Goal: Information Seeking & Learning: Compare options

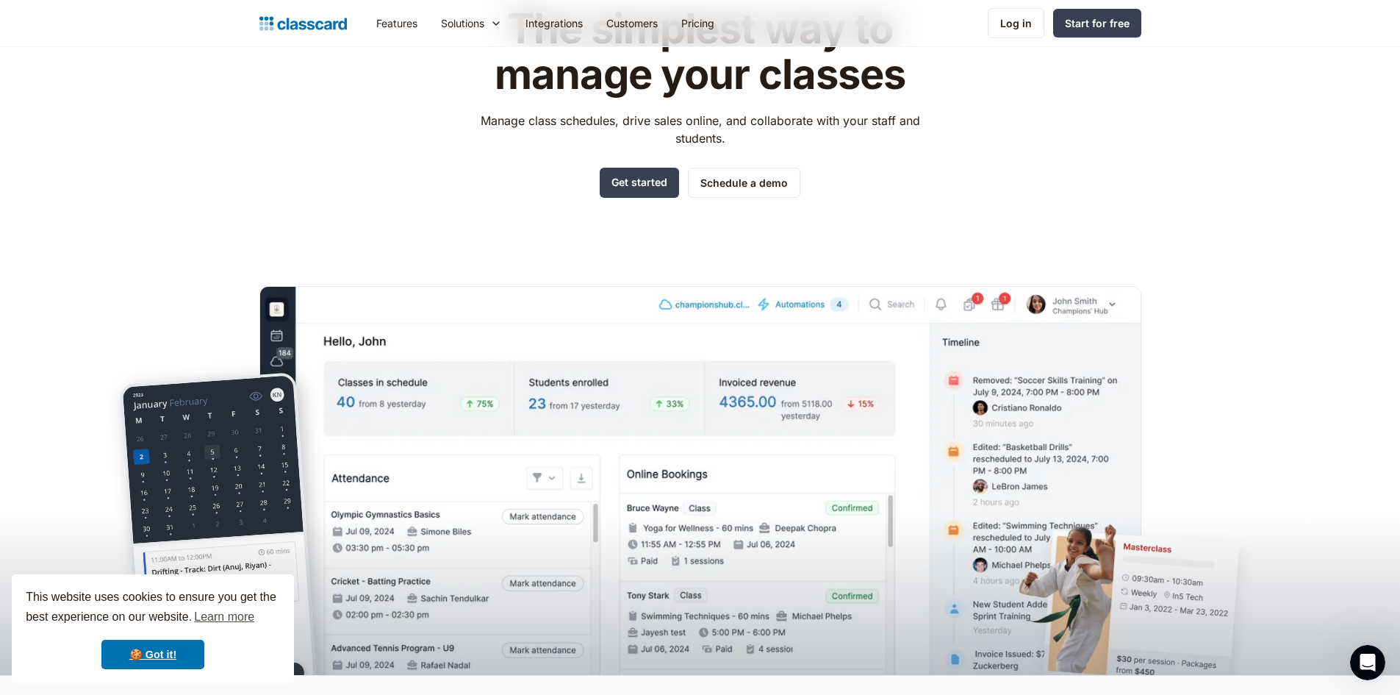
scroll to position [74, 0]
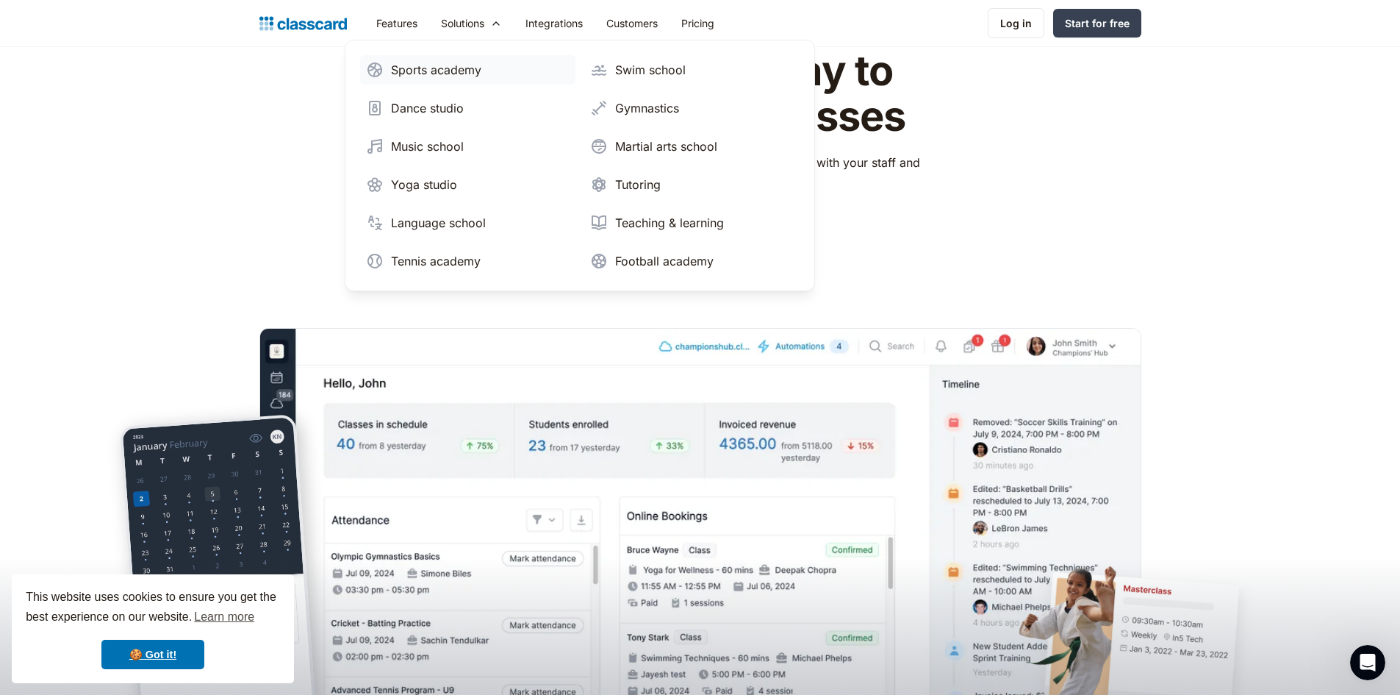
click at [458, 72] on div "Sports academy" at bounding box center [436, 70] width 90 height 18
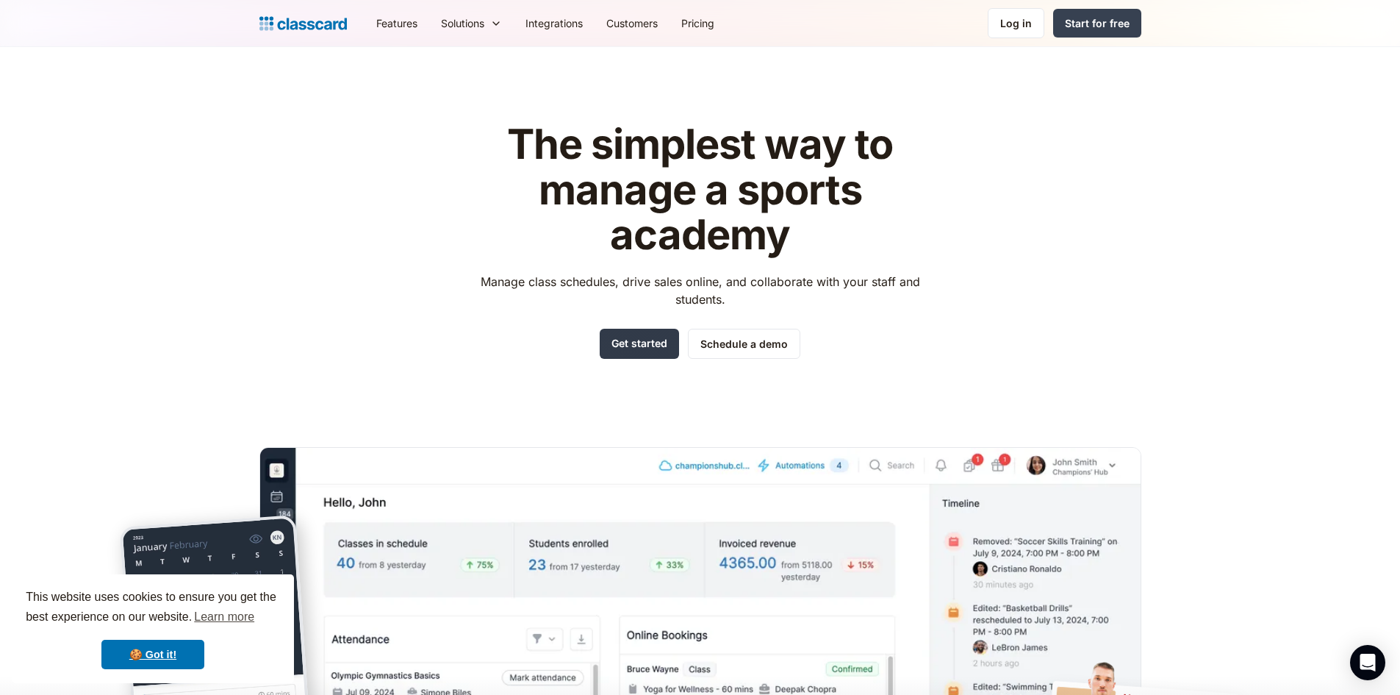
click at [629, 348] on link "Get started" at bounding box center [639, 344] width 79 height 30
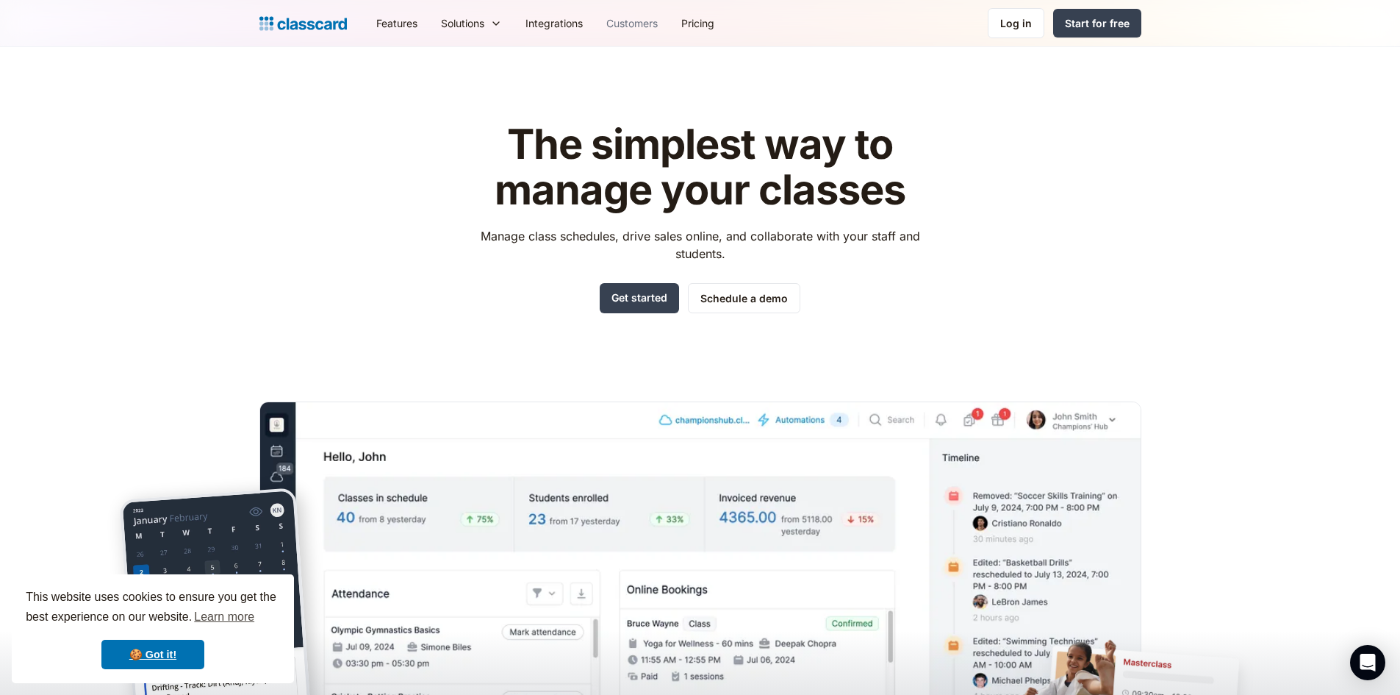
click at [670, 29] on link "Customers" at bounding box center [632, 23] width 75 height 33
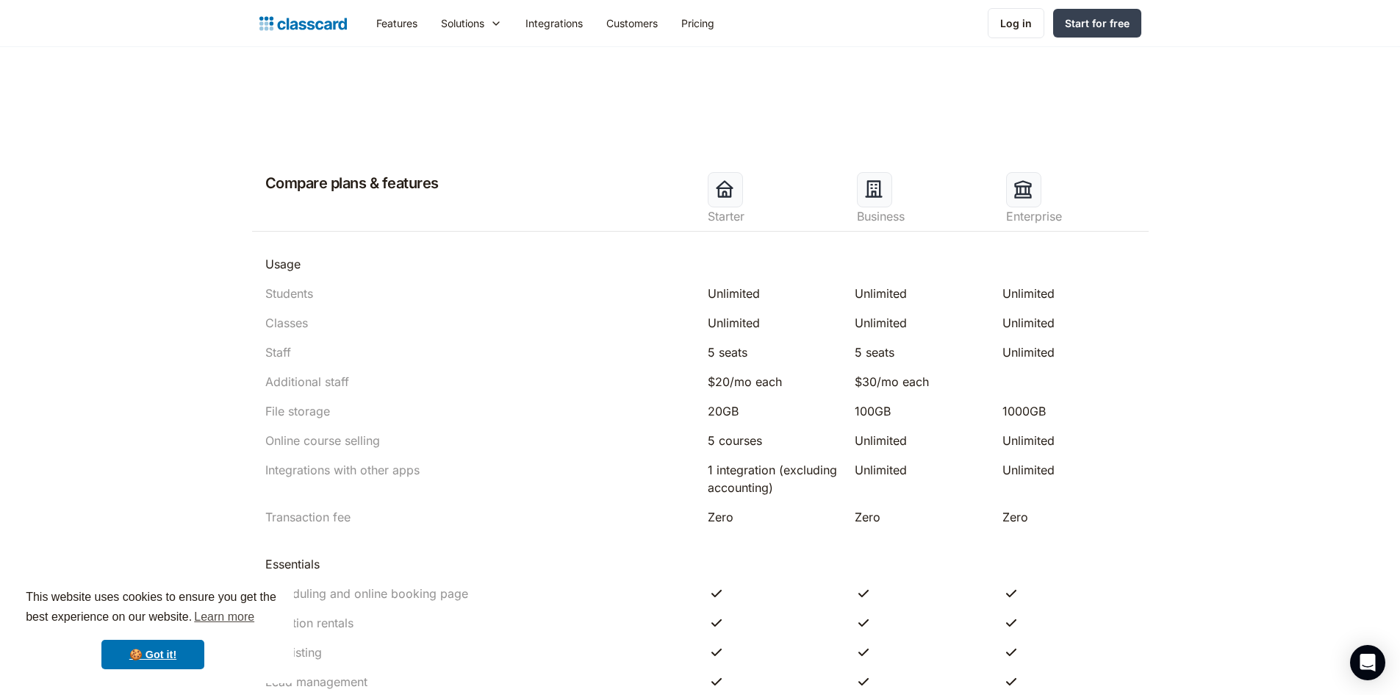
scroll to position [735, 0]
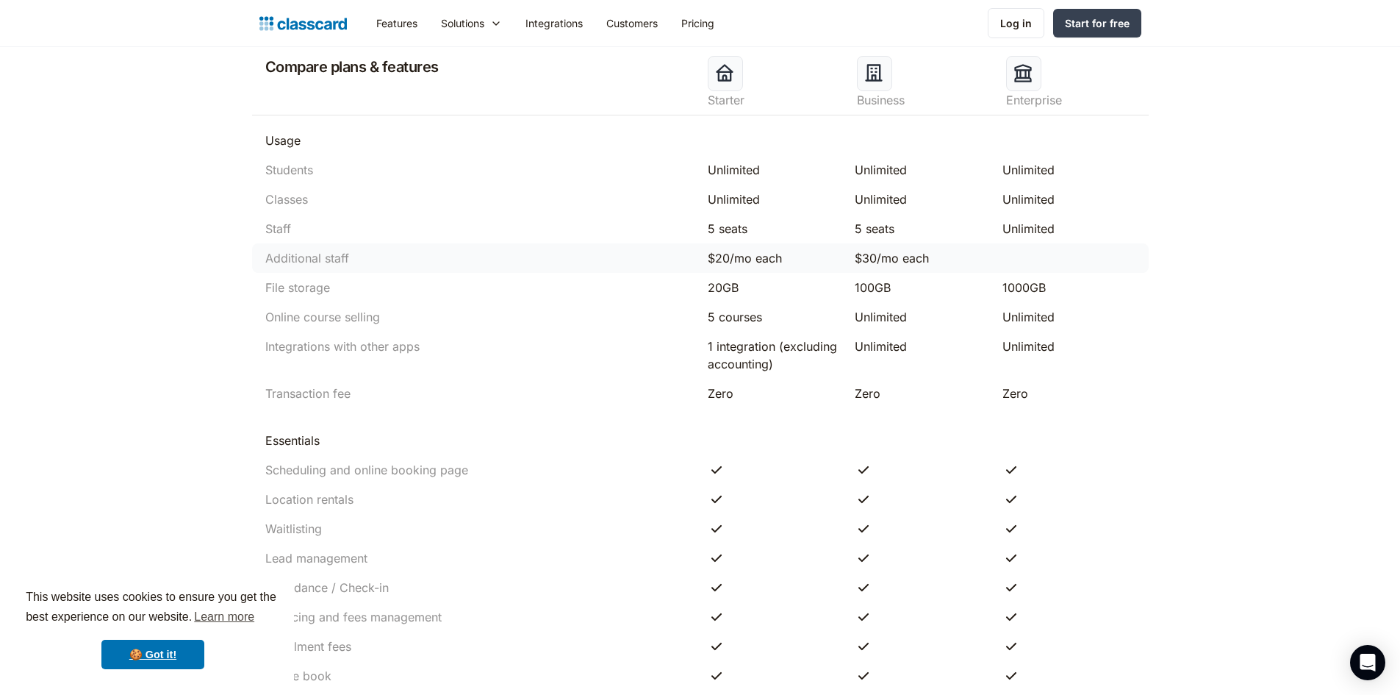
click at [894, 253] on div "$30/mo each" at bounding box center [921, 258] width 133 height 18
drag, startPoint x: 894, startPoint y: 253, endPoint x: 846, endPoint y: 221, distance: 57.7
click at [886, 243] on div "Additional staff $20/mo each $30/mo each" at bounding box center [700, 257] width 897 height 29
click at [846, 221] on div "5 seats" at bounding box center [775, 229] width 148 height 18
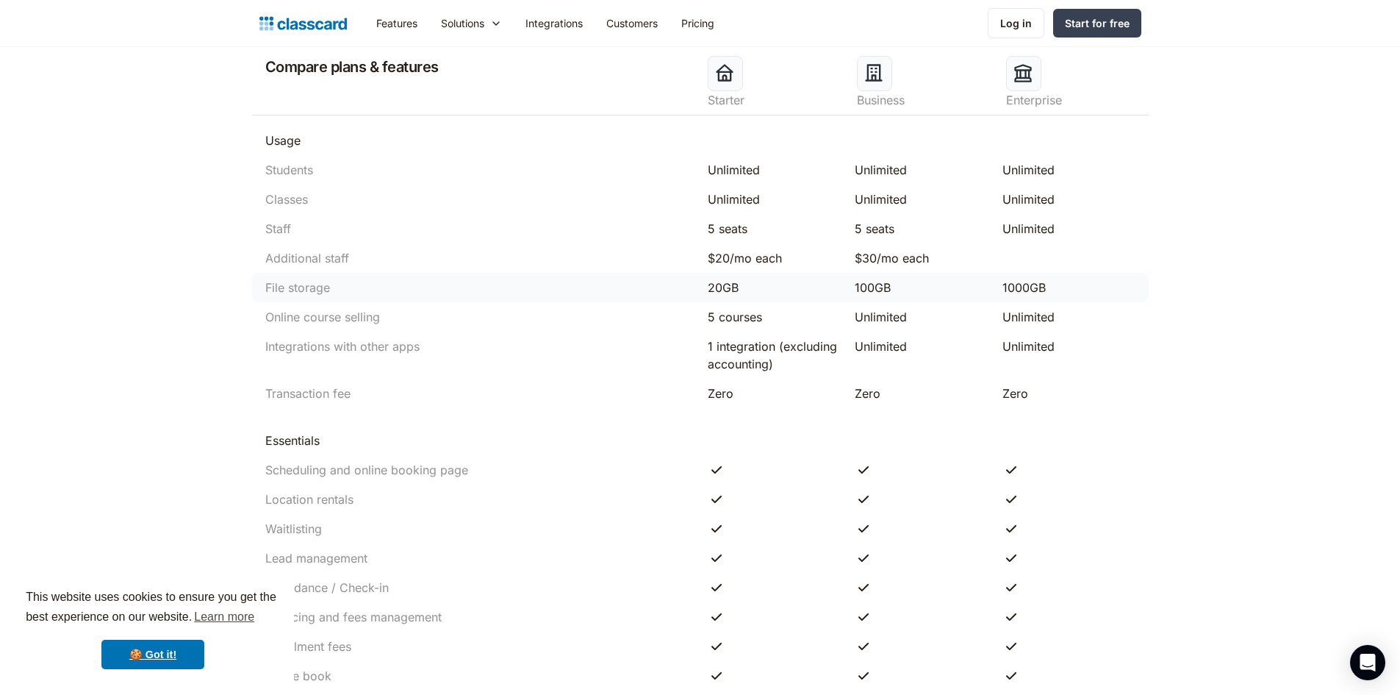
click at [867, 293] on div "100GB" at bounding box center [921, 288] width 133 height 18
click at [868, 294] on div "100GB" at bounding box center [921, 288] width 133 height 18
click at [865, 319] on div "Unlimited" at bounding box center [921, 317] width 133 height 18
click at [879, 346] on div "Unlimited" at bounding box center [921, 346] width 133 height 18
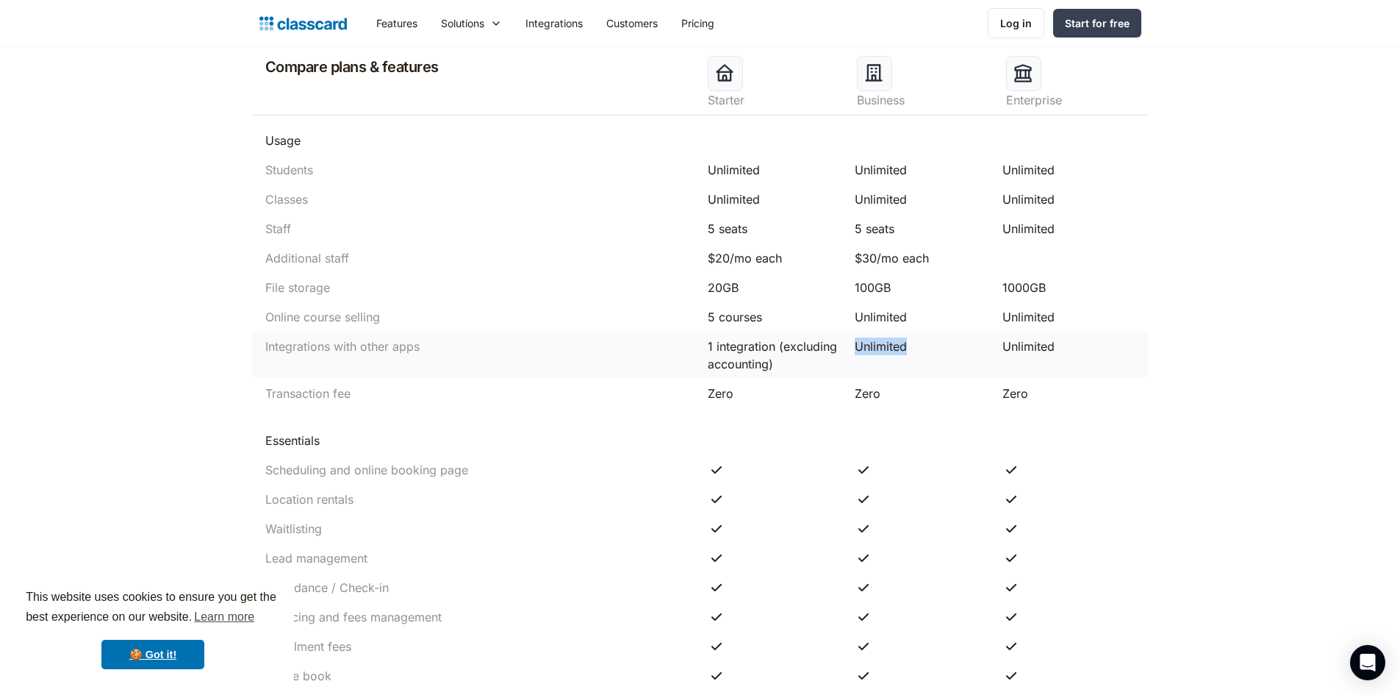
click at [879, 345] on div "Unlimited" at bounding box center [921, 346] width 133 height 18
drag, startPoint x: 879, startPoint y: 345, endPoint x: 878, endPoint y: 315, distance: 29.4
click at [878, 336] on div "Integrations with other apps 1 integration (excluding accounting) Unlimited Unl…" at bounding box center [700, 355] width 897 height 47
click at [878, 315] on div "Unlimited" at bounding box center [921, 317] width 133 height 18
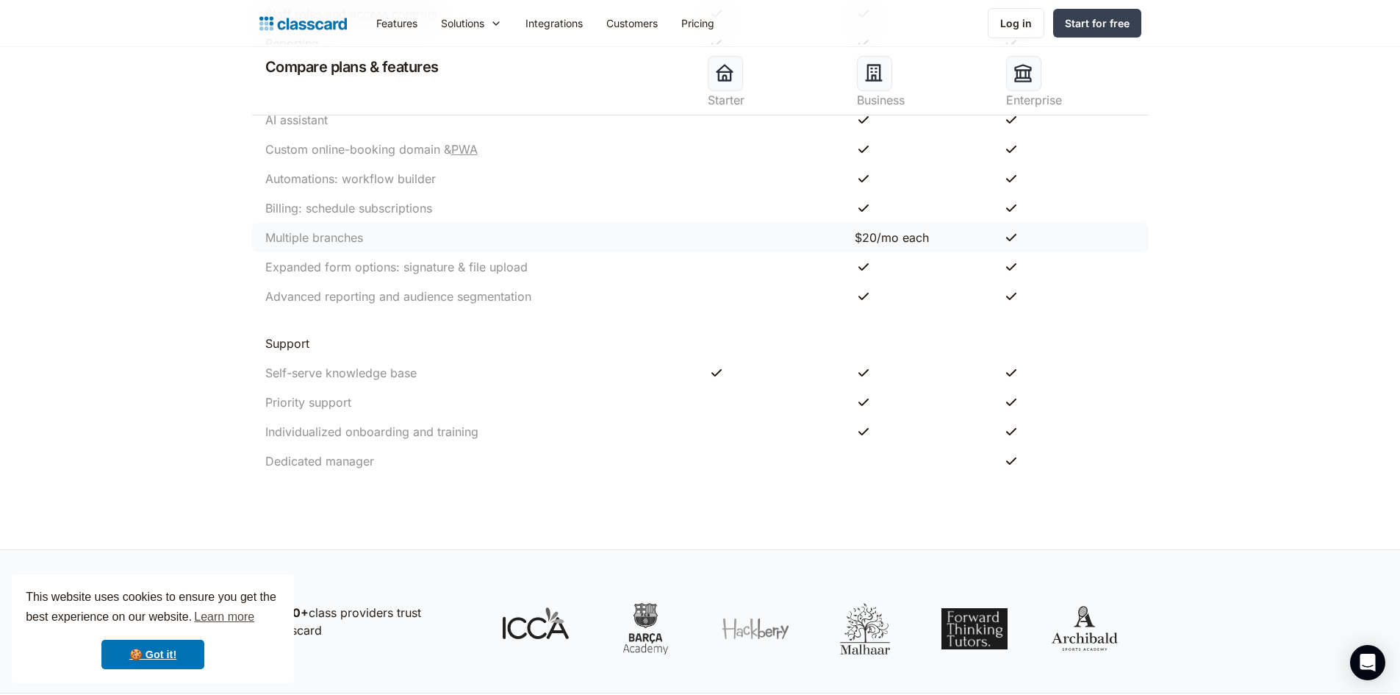
scroll to position [1470, 0]
